Goal: Information Seeking & Learning: Learn about a topic

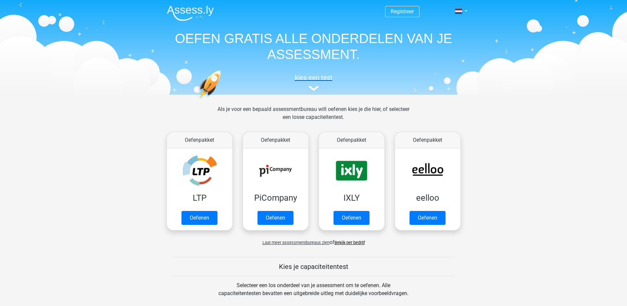
click at [314, 89] on img at bounding box center [314, 88] width 10 height 5
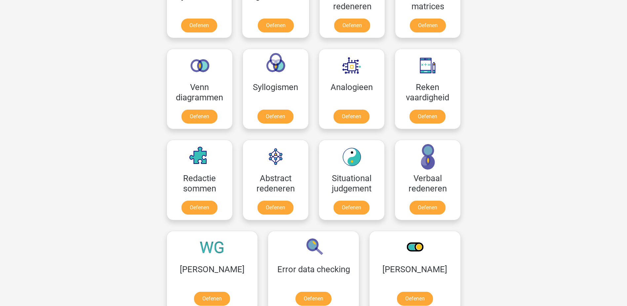
scroll to position [364, 0]
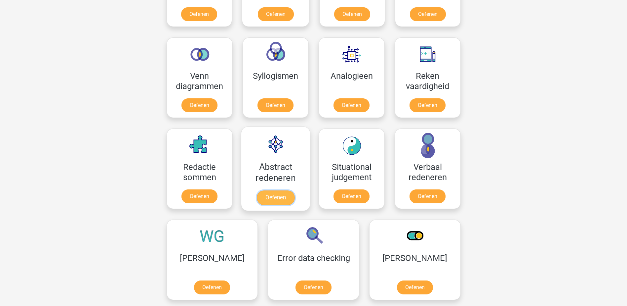
click at [275, 194] on link "Oefenen" at bounding box center [276, 197] width 38 height 15
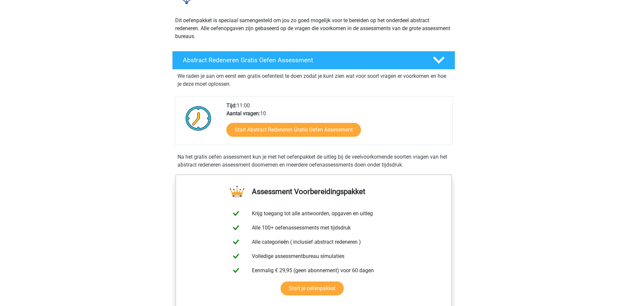
scroll to position [99, 0]
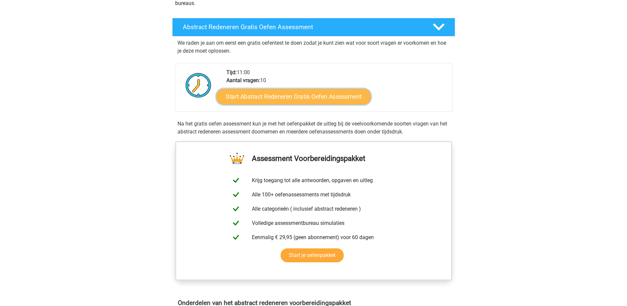
click at [311, 95] on link "Start Abstract Redeneren Gratis Oefen Assessment" at bounding box center [293, 96] width 155 height 16
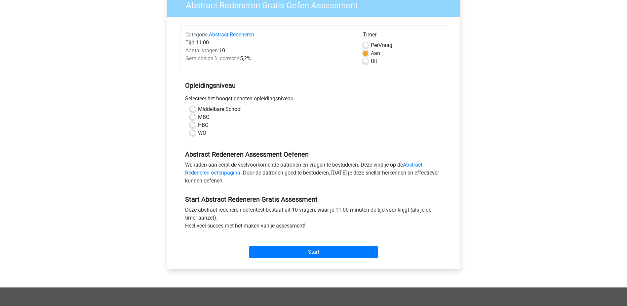
scroll to position [66, 0]
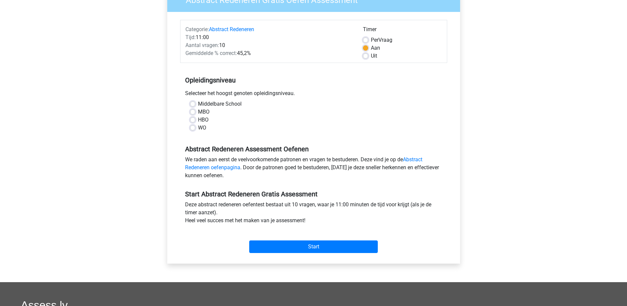
click at [198, 118] on label "HBO" at bounding box center [203, 120] width 11 height 8
click at [194, 118] on input "HBO" at bounding box center [192, 119] width 5 height 7
radio input "true"
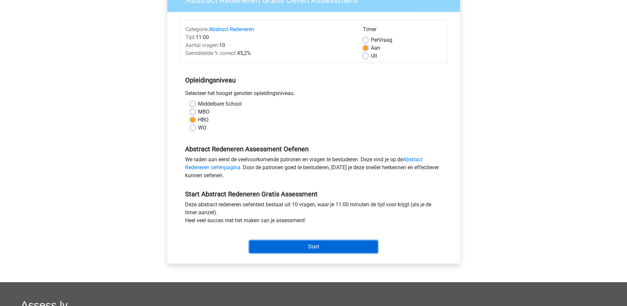
click at [311, 245] on input "Start" at bounding box center [313, 246] width 129 height 13
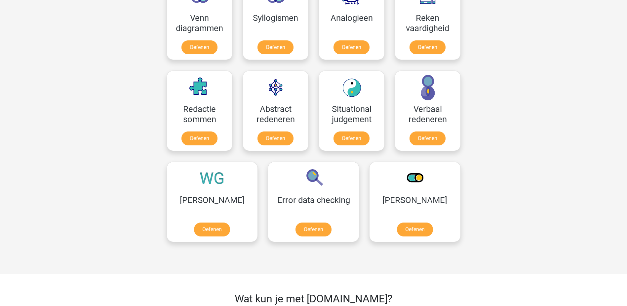
scroll to position [422, 0]
click at [425, 137] on link "Oefenen" at bounding box center [428, 139] width 38 height 15
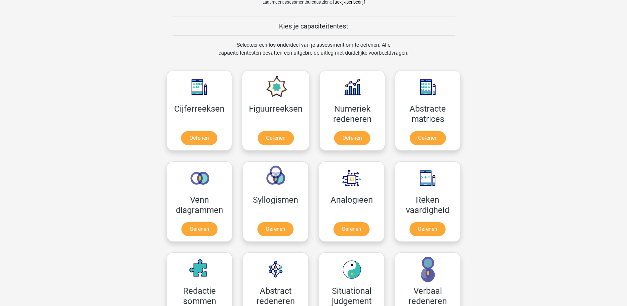
scroll to position [224, 0]
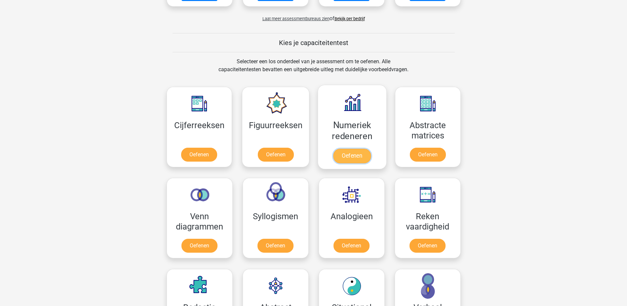
click at [354, 154] on link "Oefenen" at bounding box center [352, 156] width 38 height 15
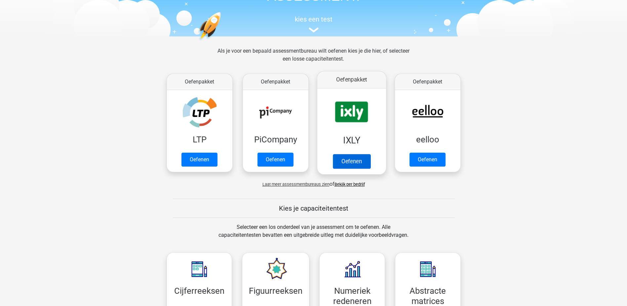
scroll to position [0, 0]
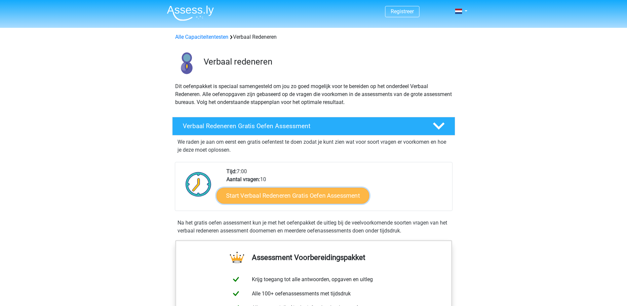
click at [283, 195] on link "Start Verbaal Redeneren Gratis Oefen Assessment" at bounding box center [293, 196] width 153 height 16
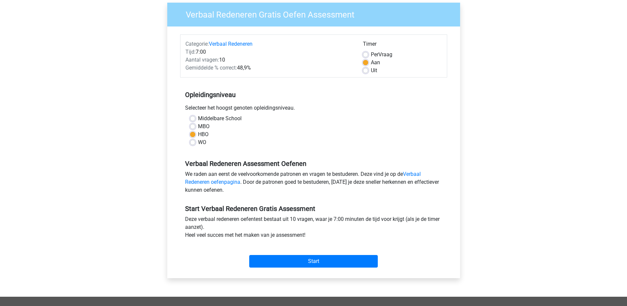
scroll to position [132, 0]
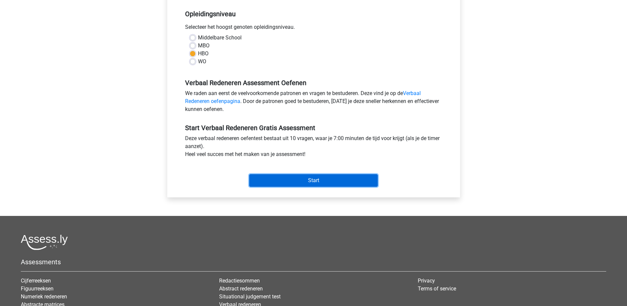
click at [314, 180] on input "Start" at bounding box center [313, 180] width 129 height 13
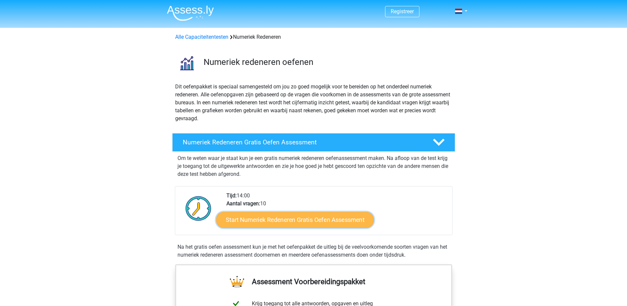
click at [294, 223] on link "Start Numeriek Redeneren Gratis Oefen Assessment" at bounding box center [295, 219] width 158 height 16
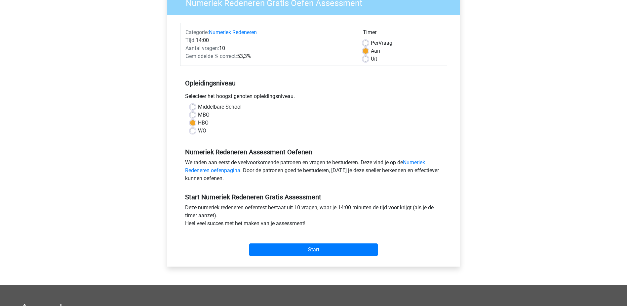
scroll to position [165, 0]
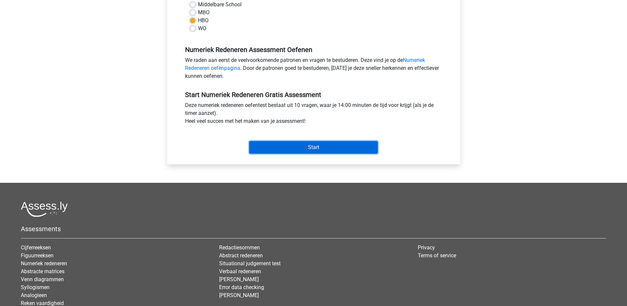
click at [310, 145] on input "Start" at bounding box center [313, 147] width 129 height 13
